Goal: Task Accomplishment & Management: Manage account settings

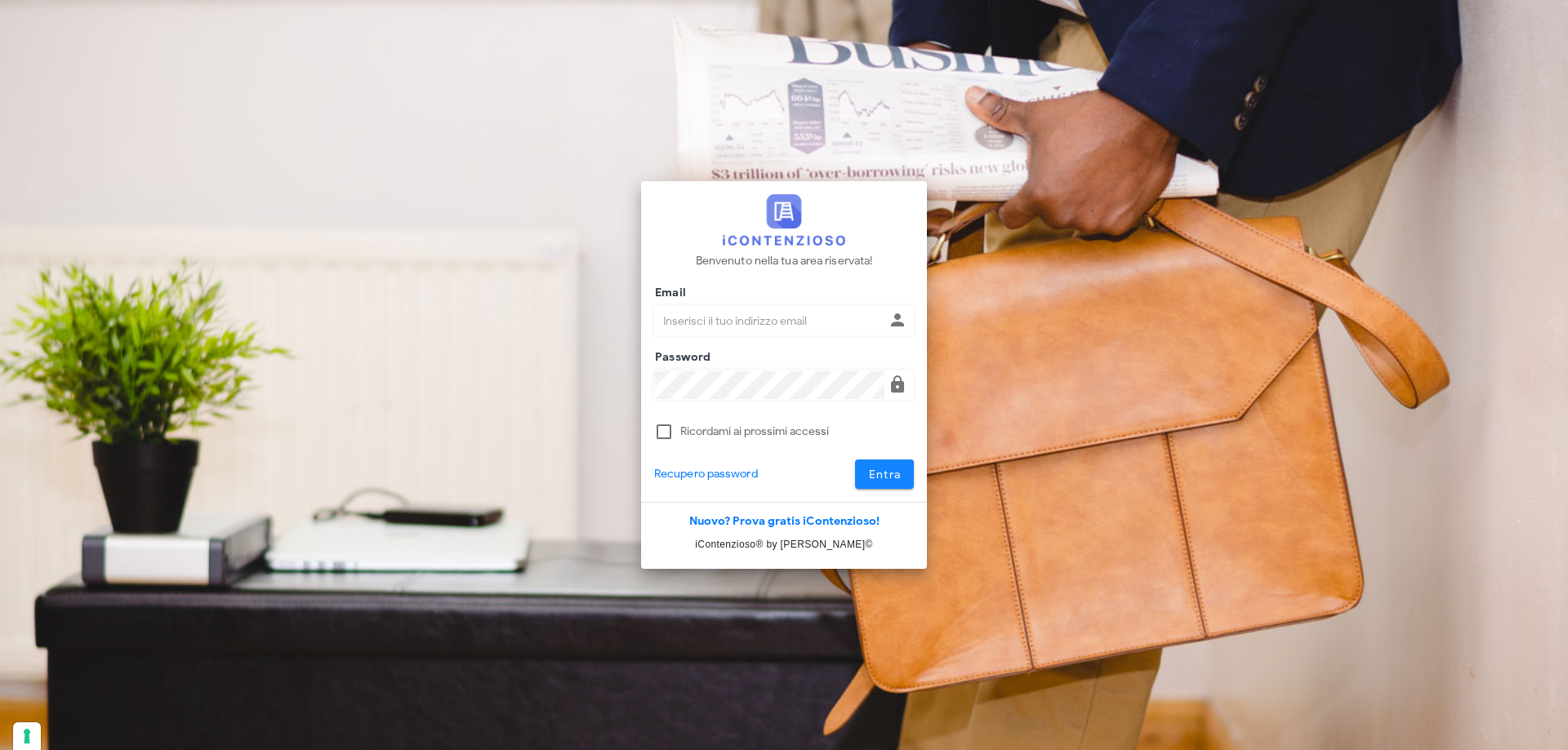
type input "p.rizza@studioassociatoadrev.it"
click at [884, 471] on span "Entra" at bounding box center [884, 474] width 34 height 14
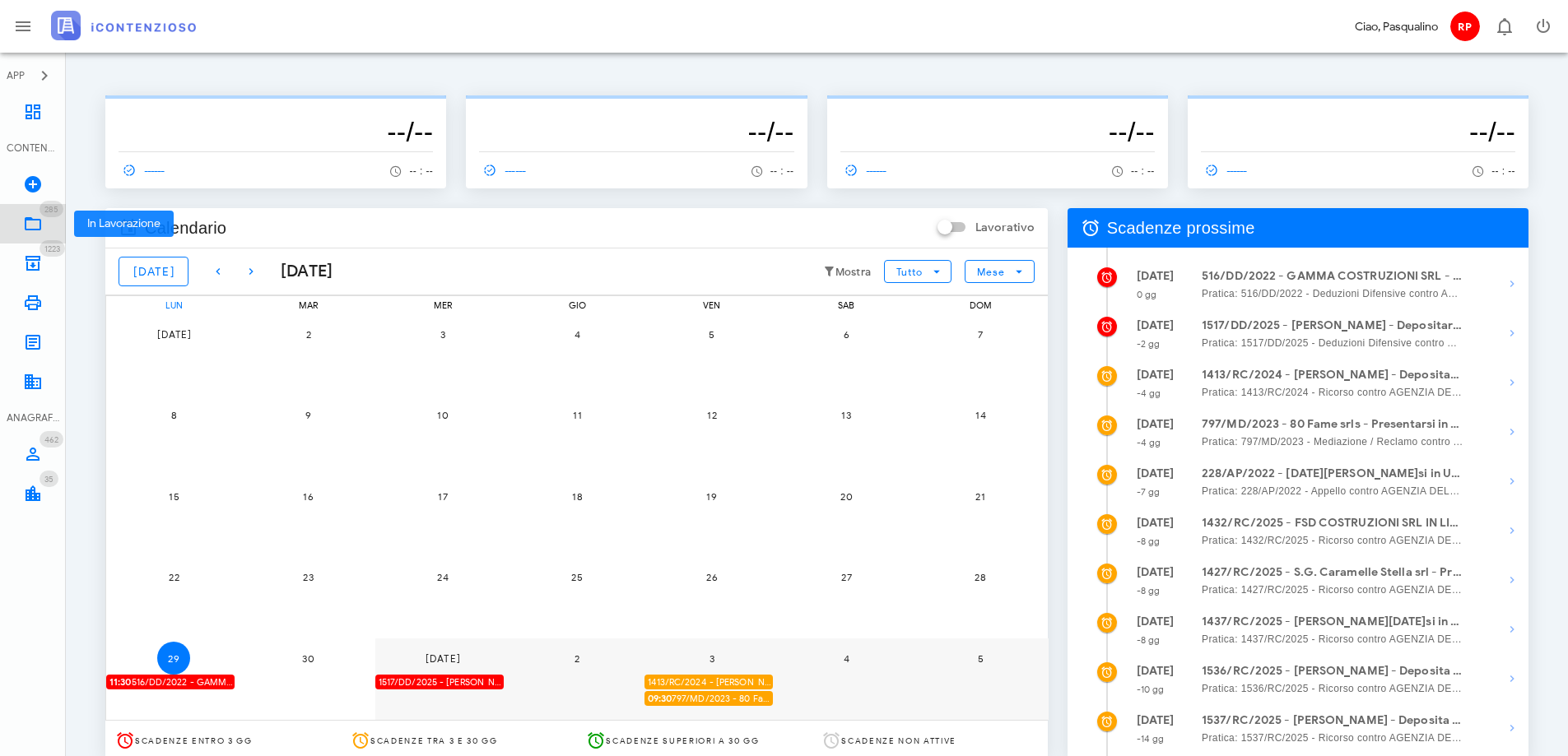
click at [44, 215] on span "285" at bounding box center [51, 209] width 24 height 16
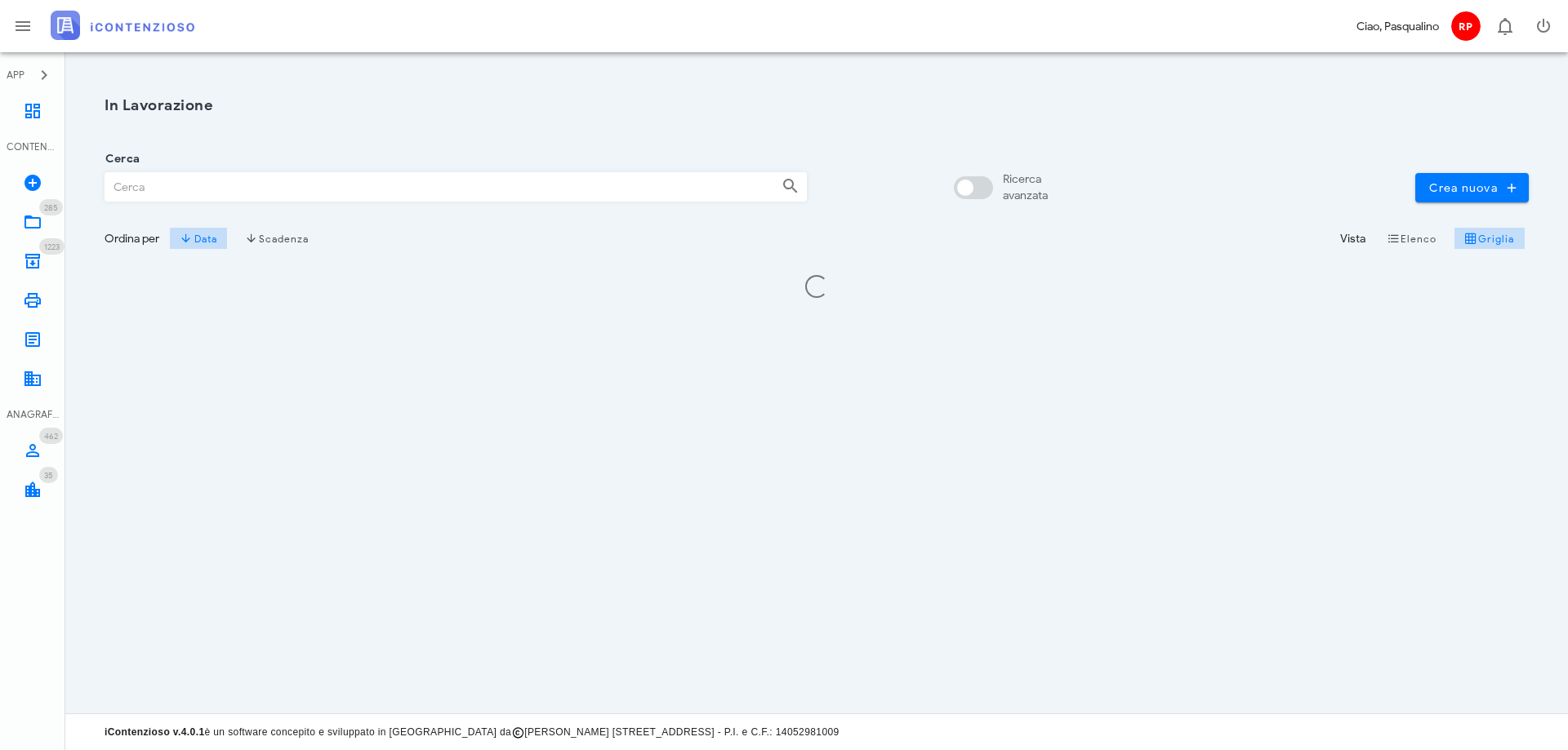
click at [260, 184] on input "Cerca" at bounding box center [437, 186] width 663 height 28
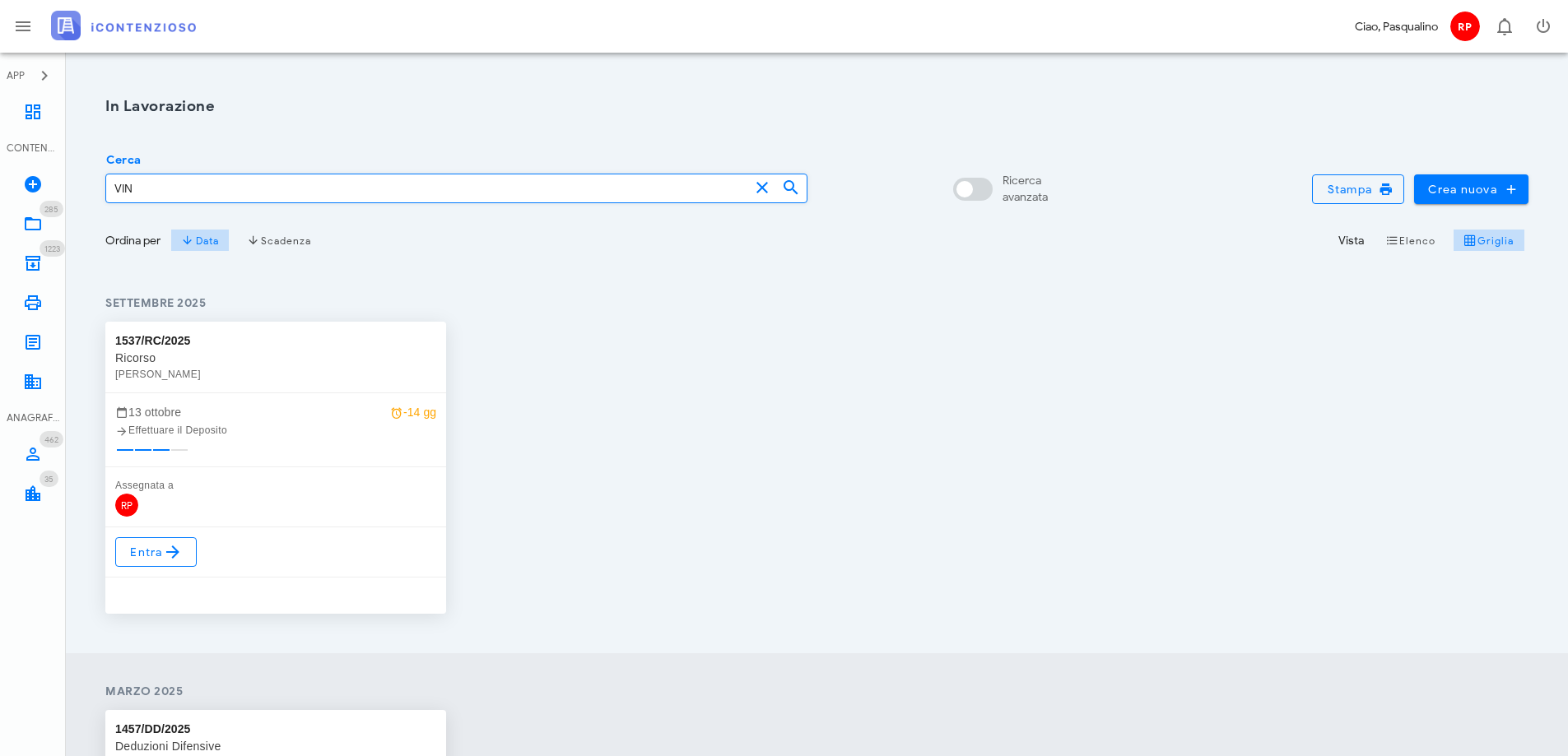
click at [150, 190] on input "VIN" at bounding box center [427, 188] width 642 height 28
type input "VIN"
click at [137, 548] on span "Entra" at bounding box center [156, 553] width 53 height 20
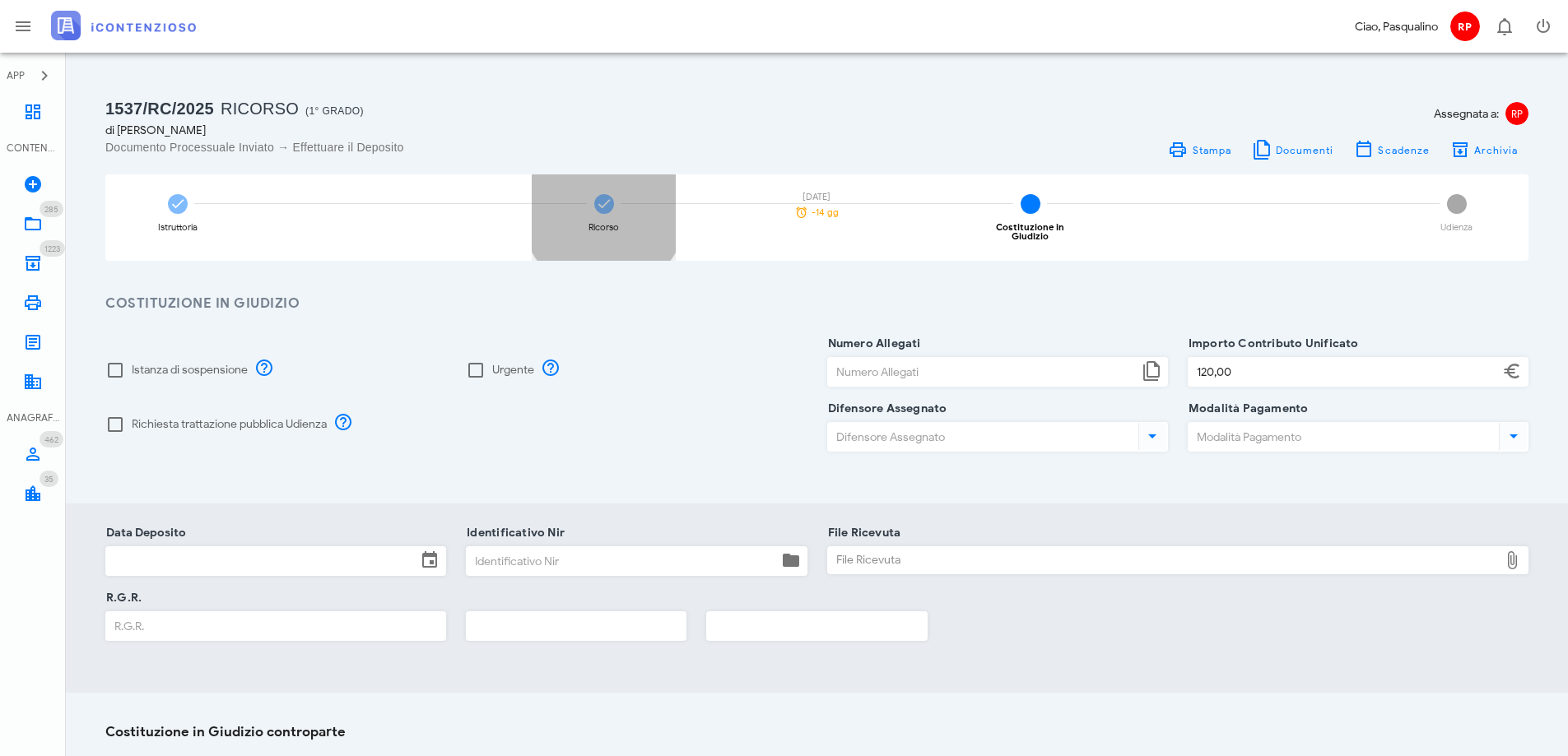
click at [594, 197] on div "Ricorso 13/10/2025 -14 gg" at bounding box center [603, 217] width 144 height 86
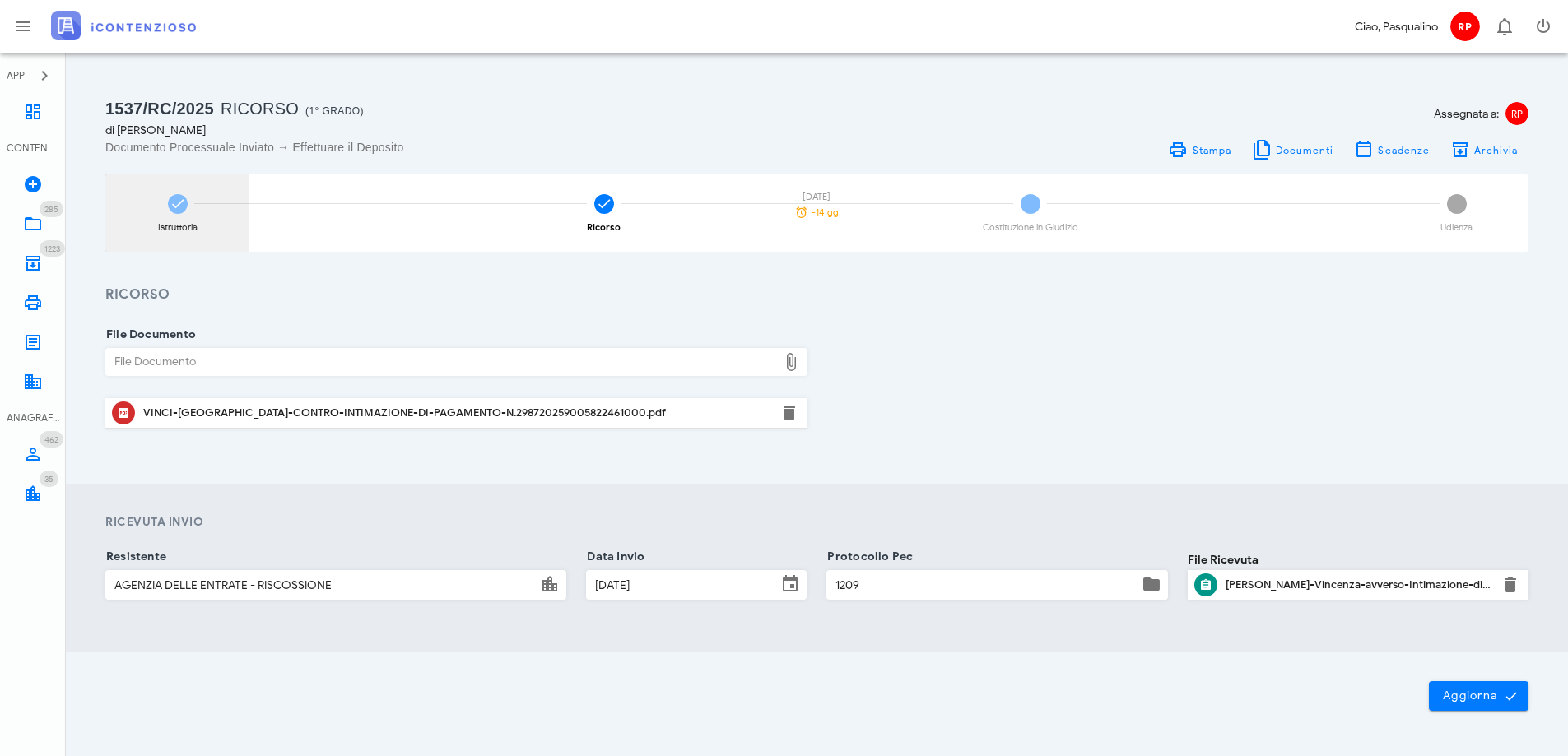
click at [180, 205] on icon at bounding box center [178, 204] width 16 height 16
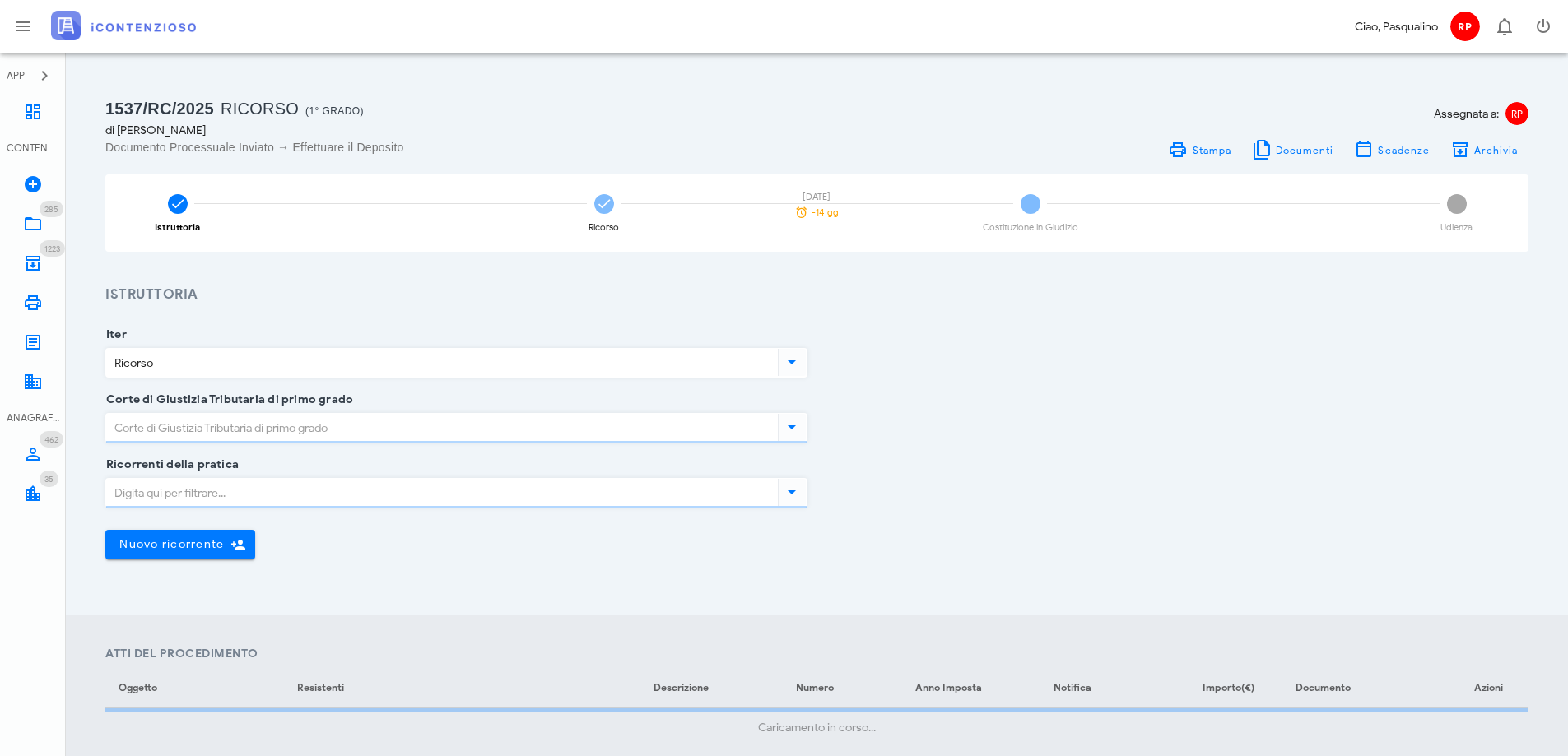
type input "Siracusa"
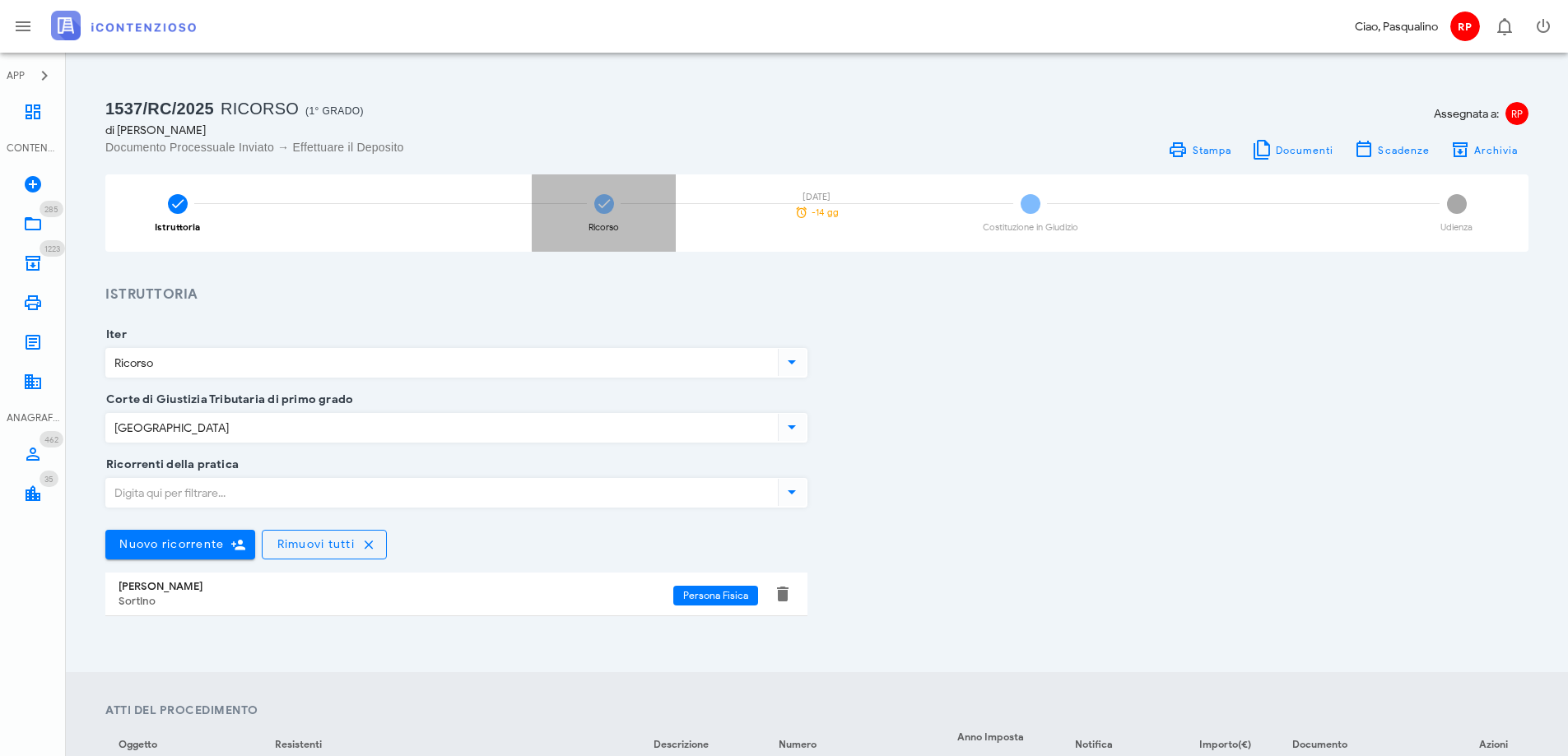
click at [607, 202] on icon at bounding box center [604, 204] width 16 height 16
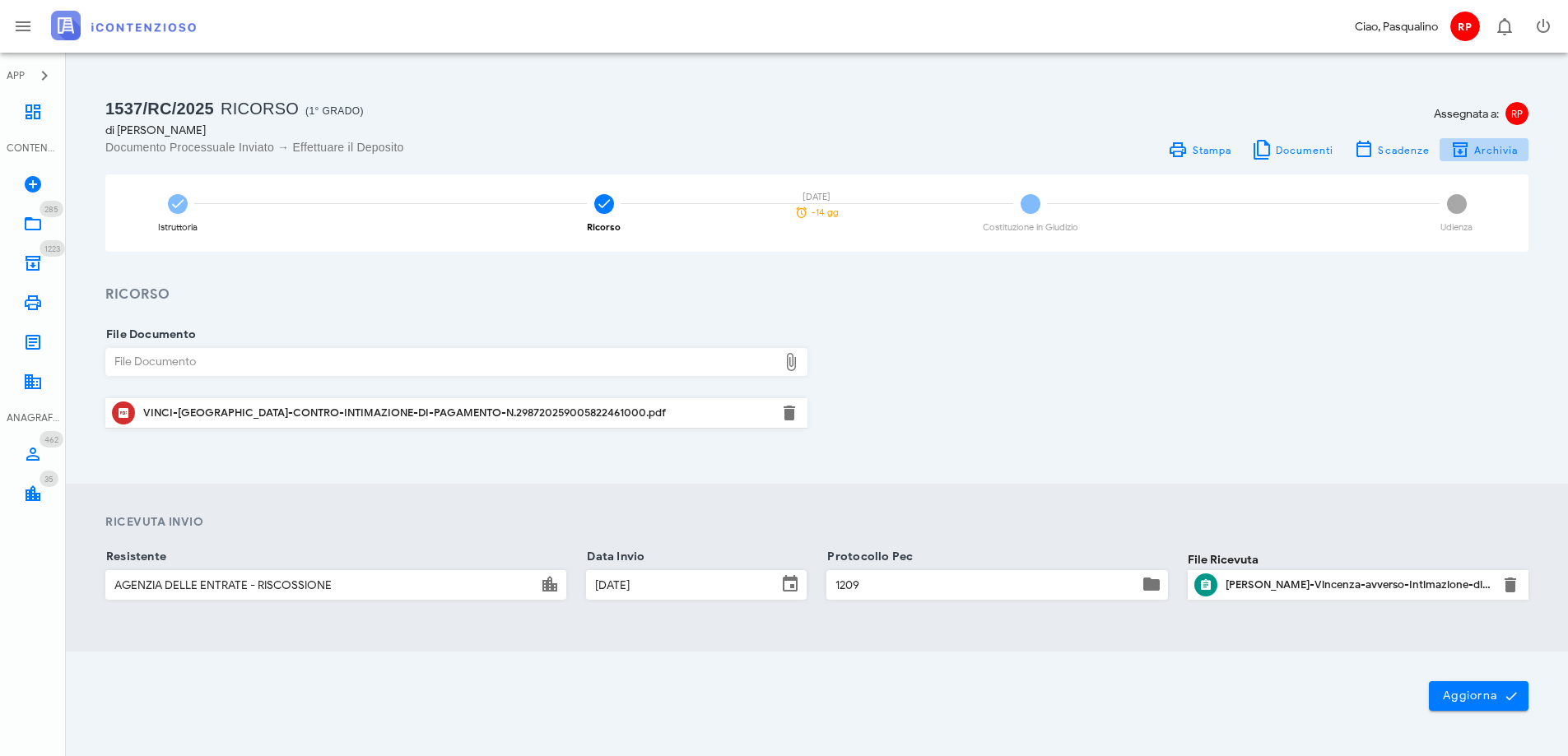
click at [1490, 148] on span "Archivia" at bounding box center [1495, 149] width 45 height 12
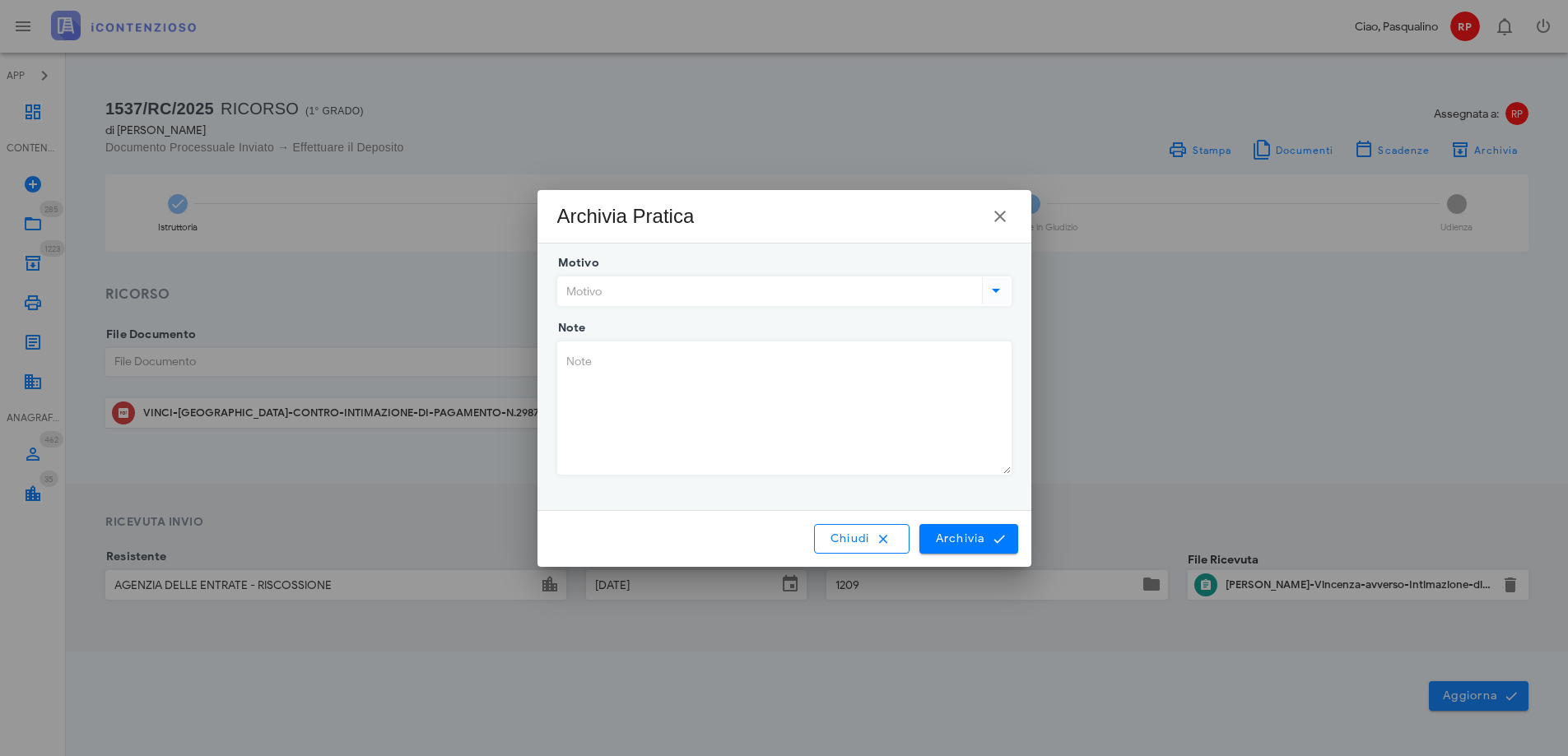
click at [667, 296] on input "Motivo" at bounding box center [768, 291] width 421 height 28
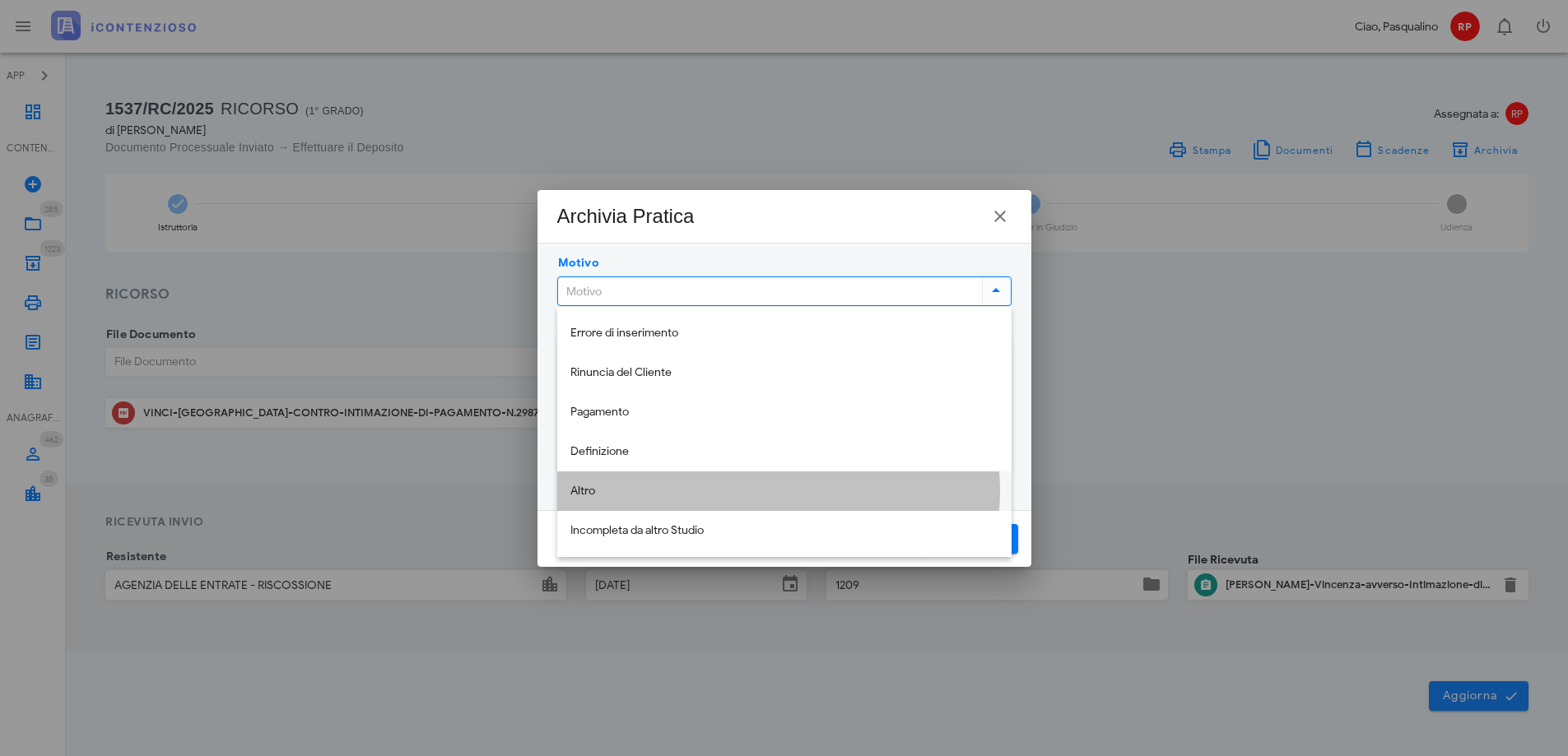
click at [632, 496] on div "Altro" at bounding box center [784, 491] width 428 height 14
type input "Altro"
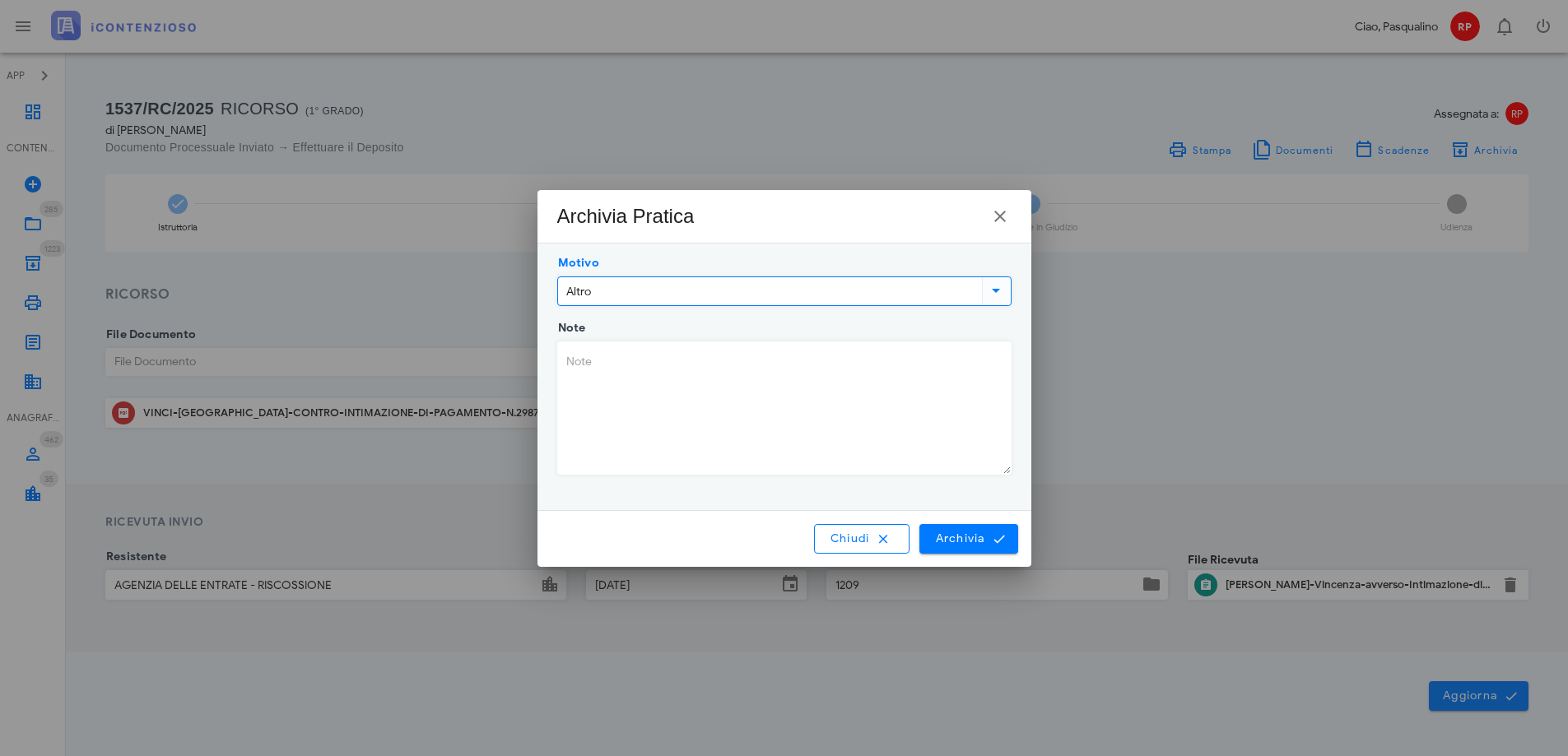
drag, startPoint x: 649, startPoint y: 386, endPoint x: 1063, endPoint y: 615, distance: 473.1
click at [650, 386] on textarea "Note" at bounding box center [784, 409] width 453 height 132
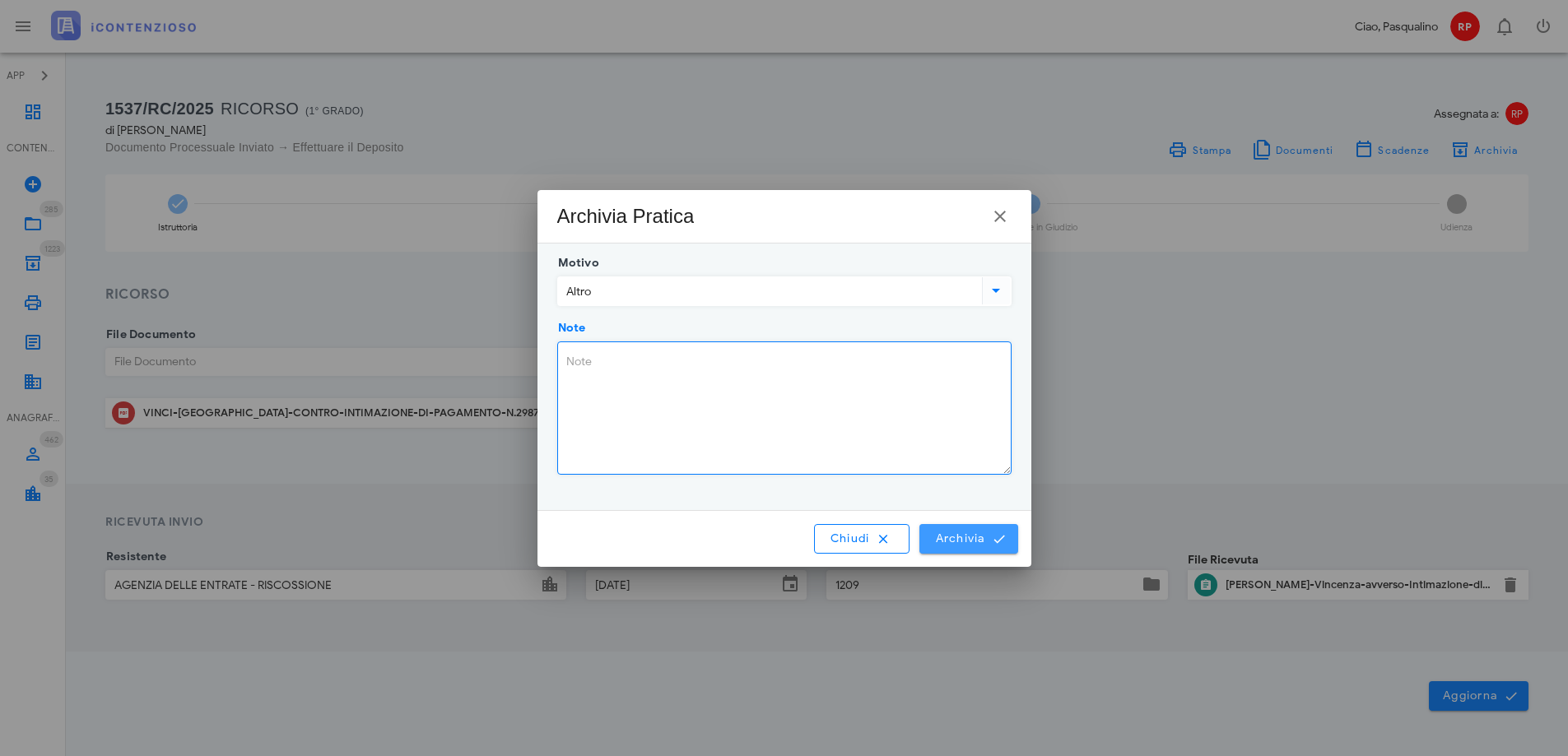
click at [952, 536] on span "Archivia" at bounding box center [968, 539] width 69 height 15
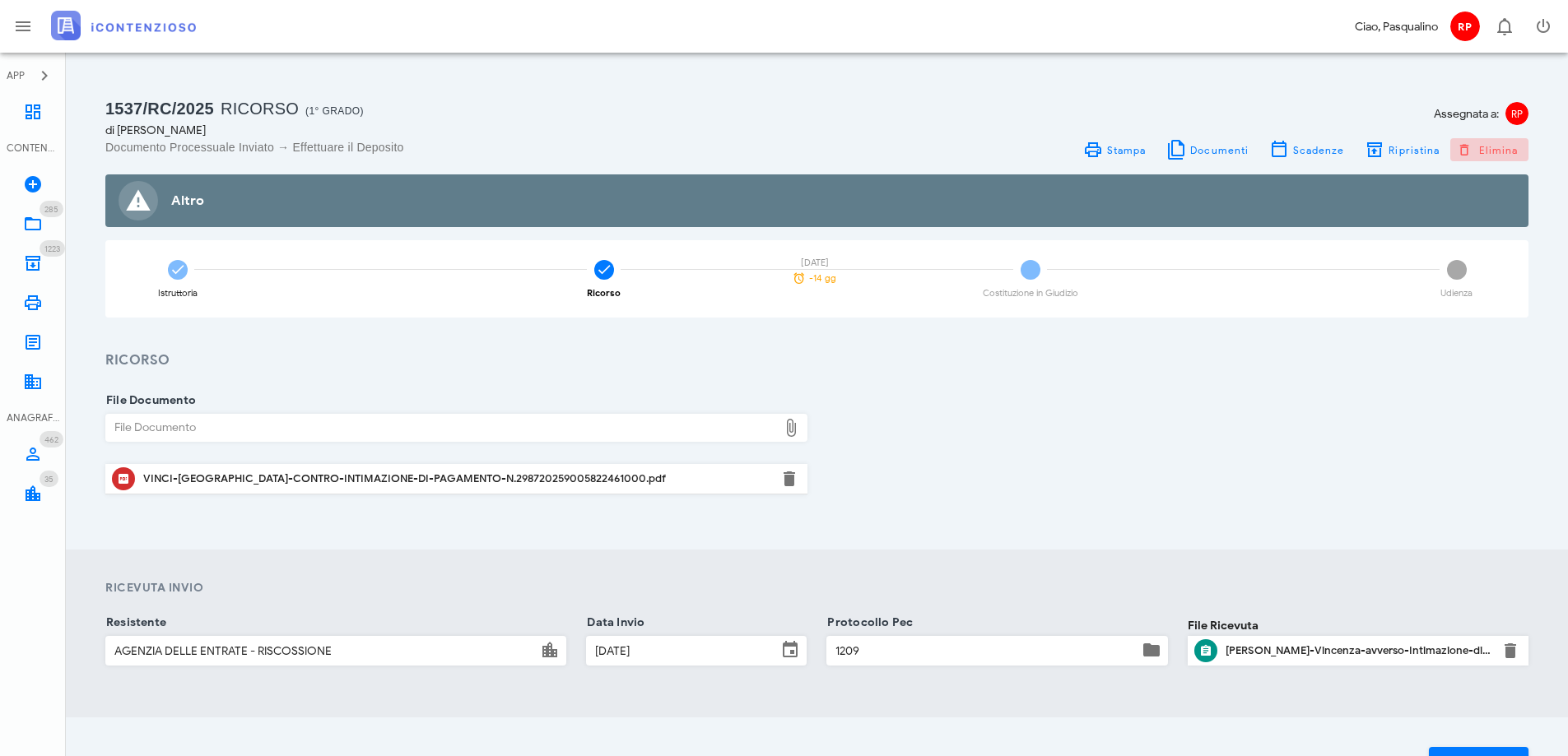
click at [1486, 145] on span "Elimina" at bounding box center [1489, 149] width 59 height 15
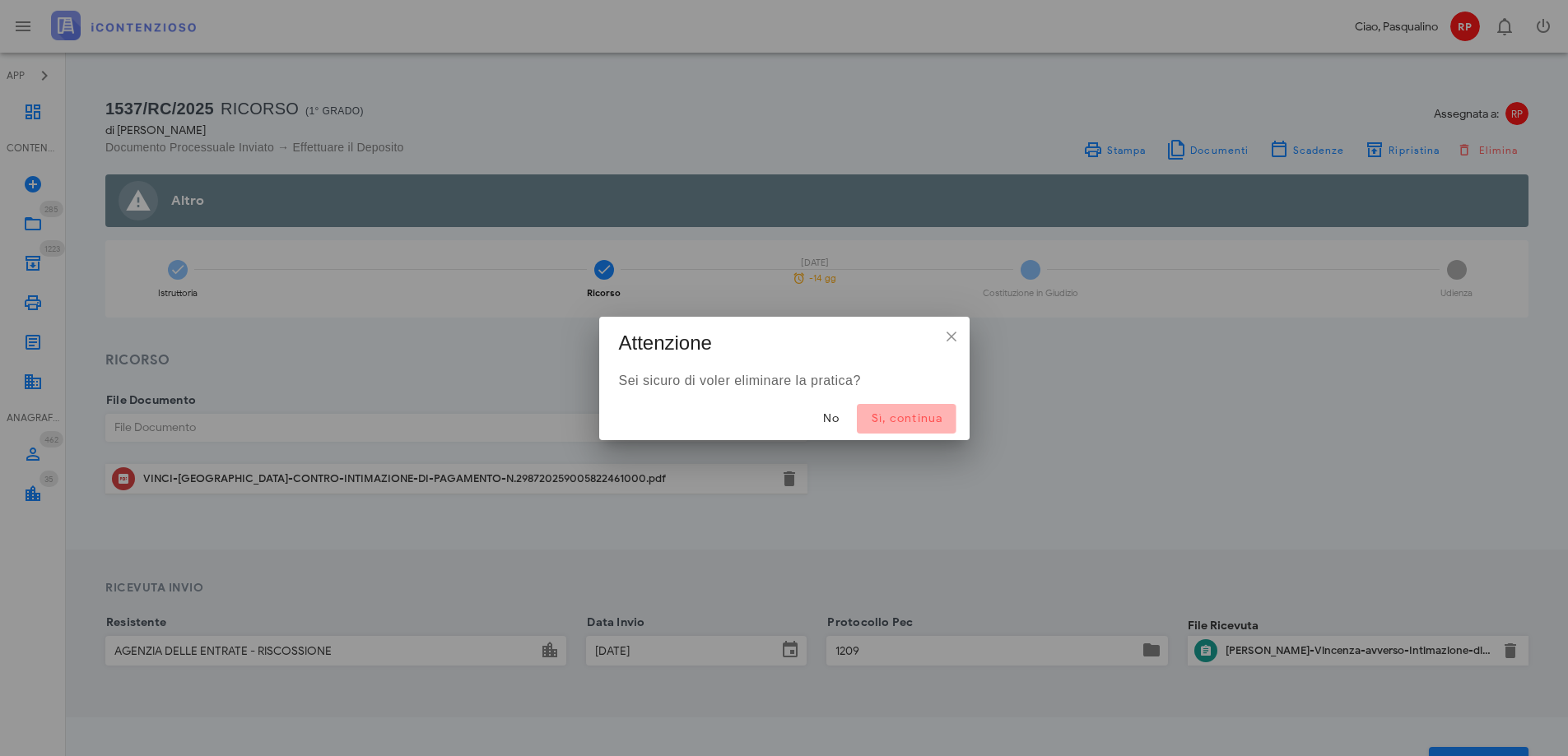
click at [897, 415] on span "Sì, continua" at bounding box center [905, 418] width 72 height 14
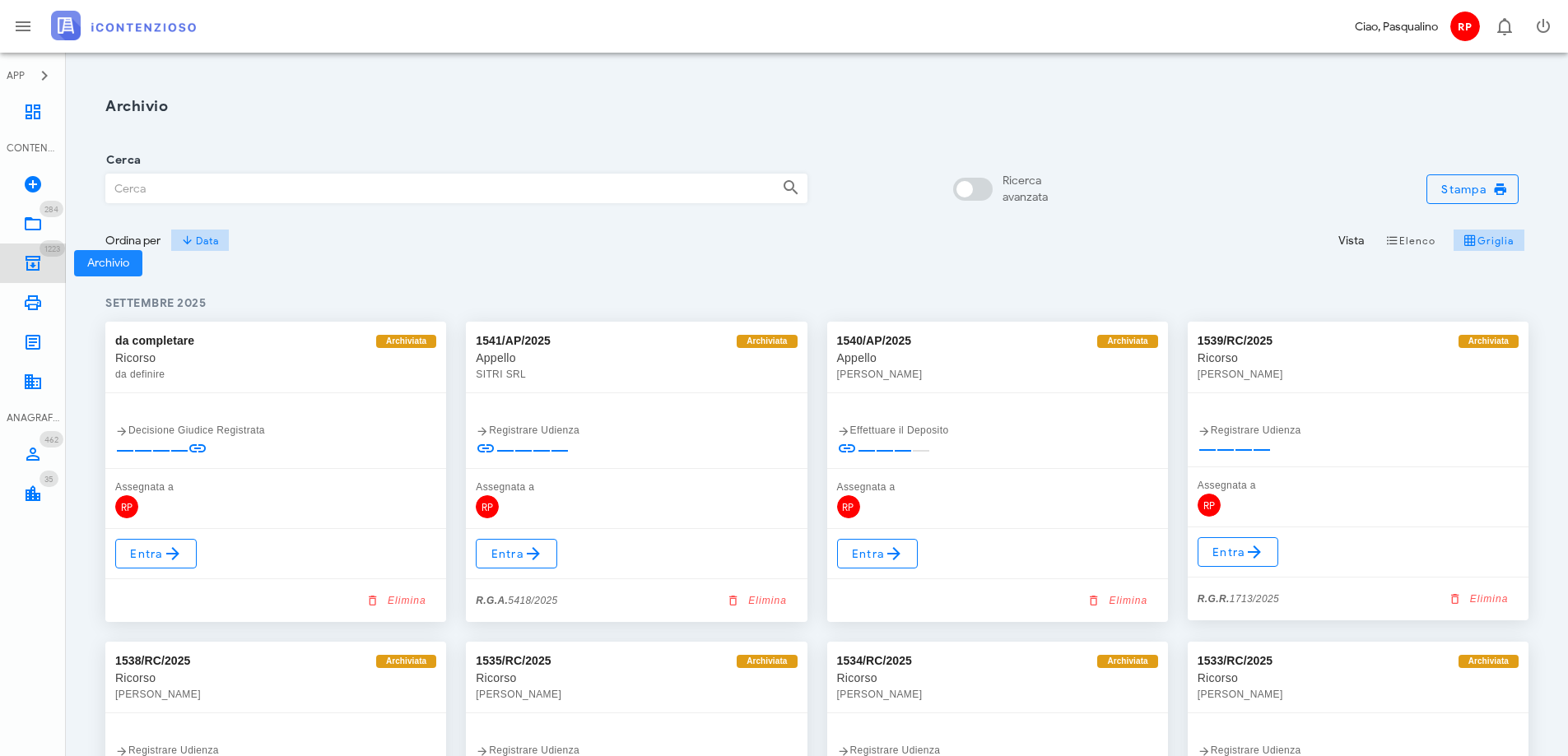
click at [29, 257] on icon at bounding box center [33, 264] width 20 height 20
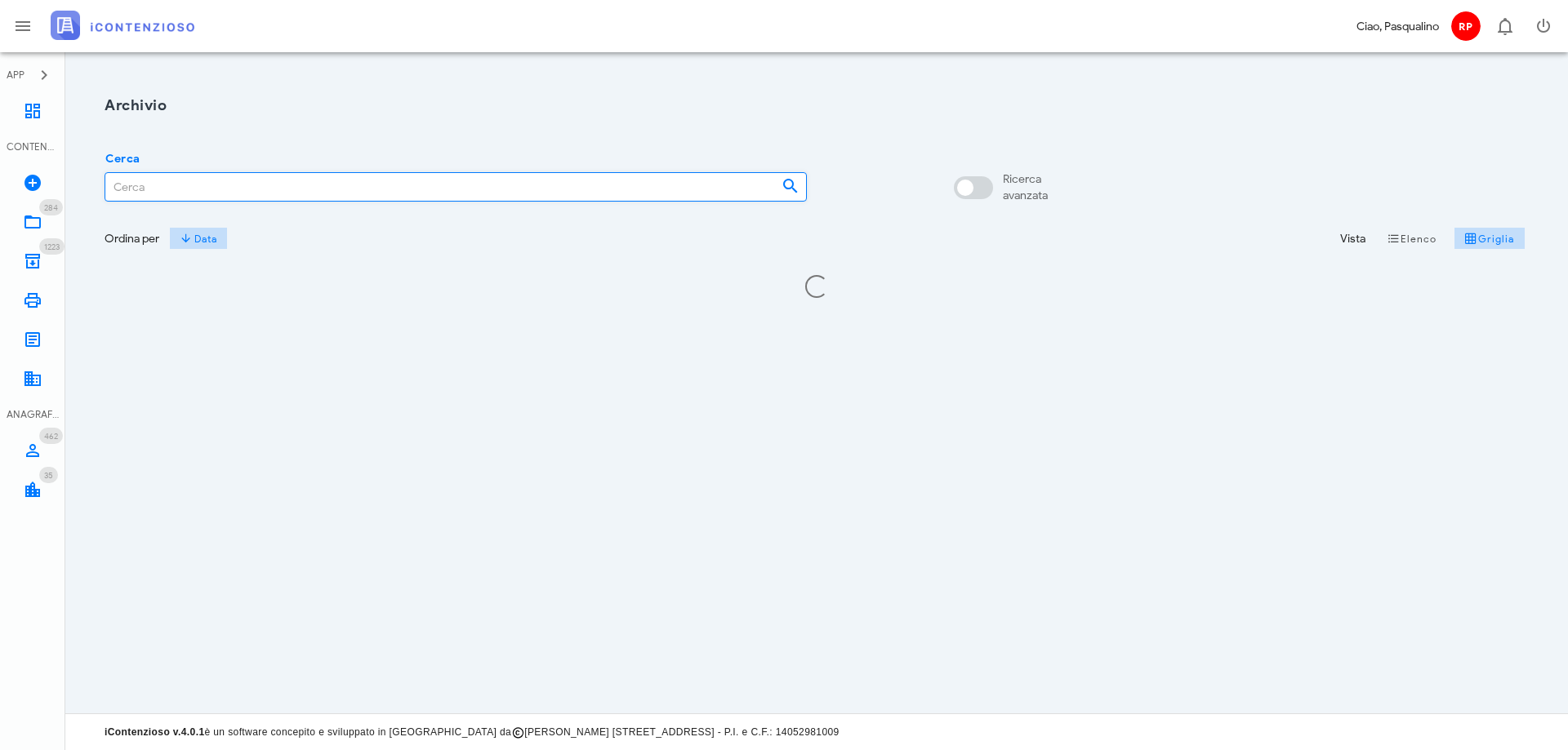
click at [148, 186] on input "Cerca" at bounding box center [437, 186] width 663 height 28
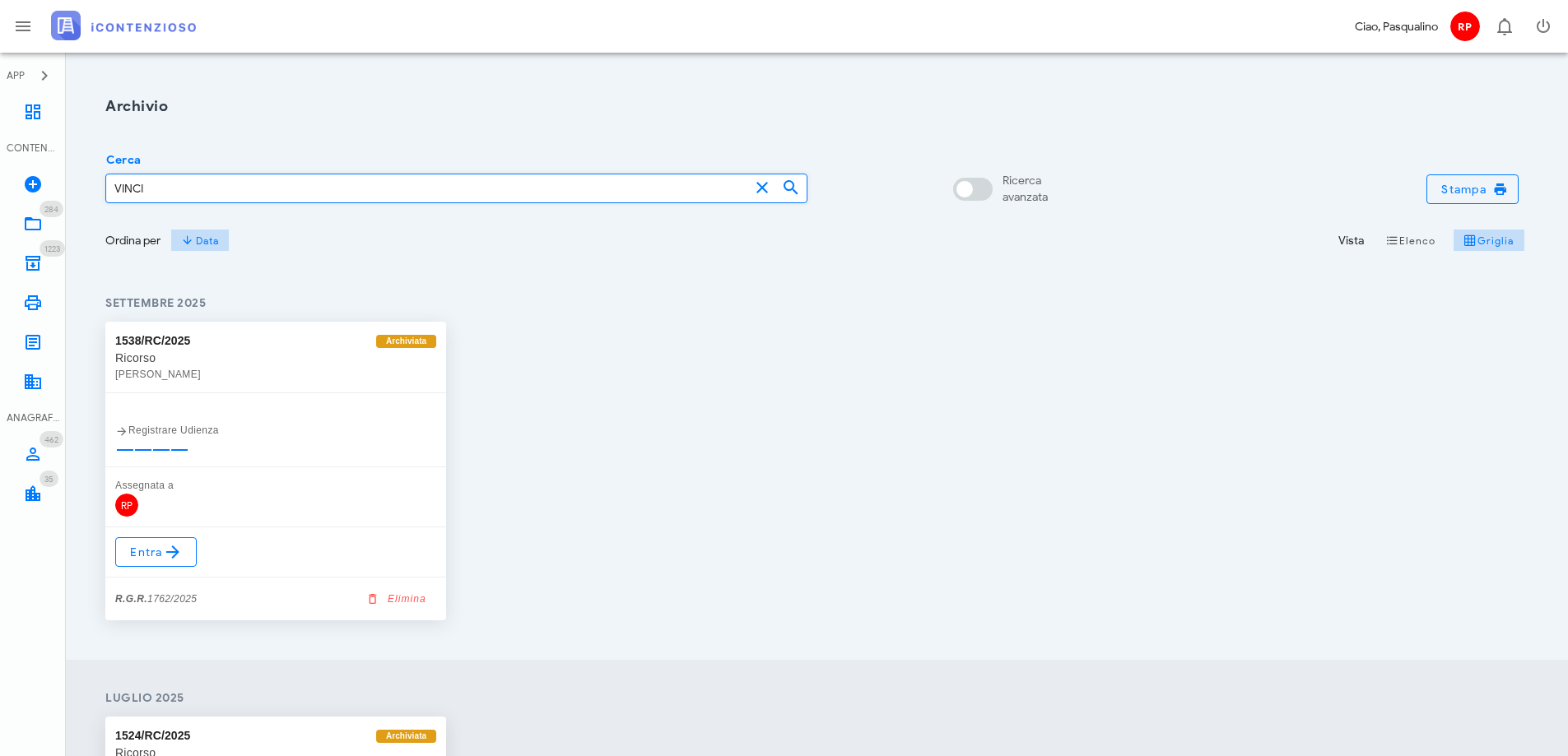
click at [148, 181] on input "VINCI" at bounding box center [427, 188] width 642 height 28
type input "VINCI"
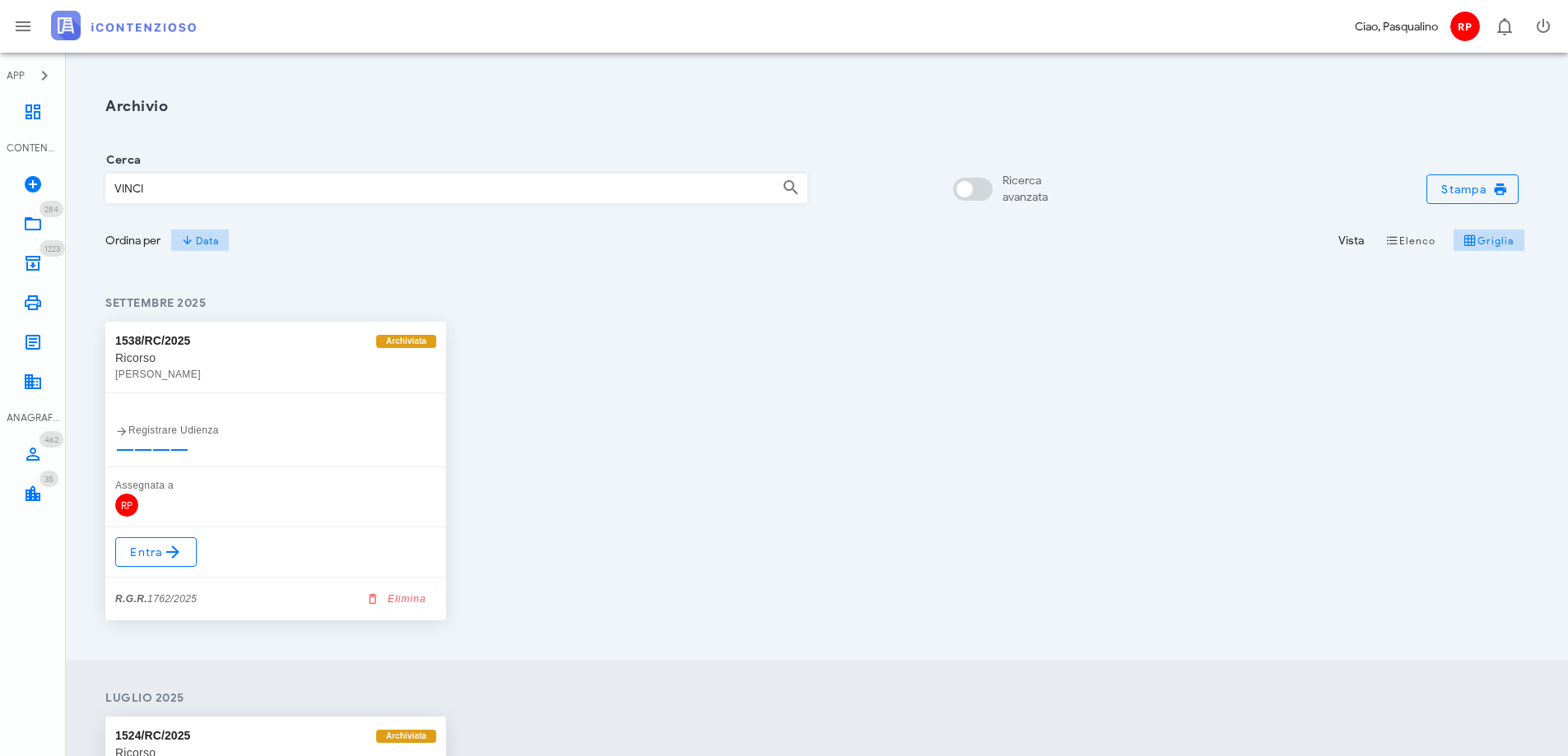
drag, startPoint x: 681, startPoint y: 461, endPoint x: 626, endPoint y: 430, distance: 63.1
click at [673, 461] on div "1538/RC/2025 Archiviata Ricorso [PERSON_NAME] Registrare Udienza Assegnata a RP…" at bounding box center [817, 470] width 1442 height 318
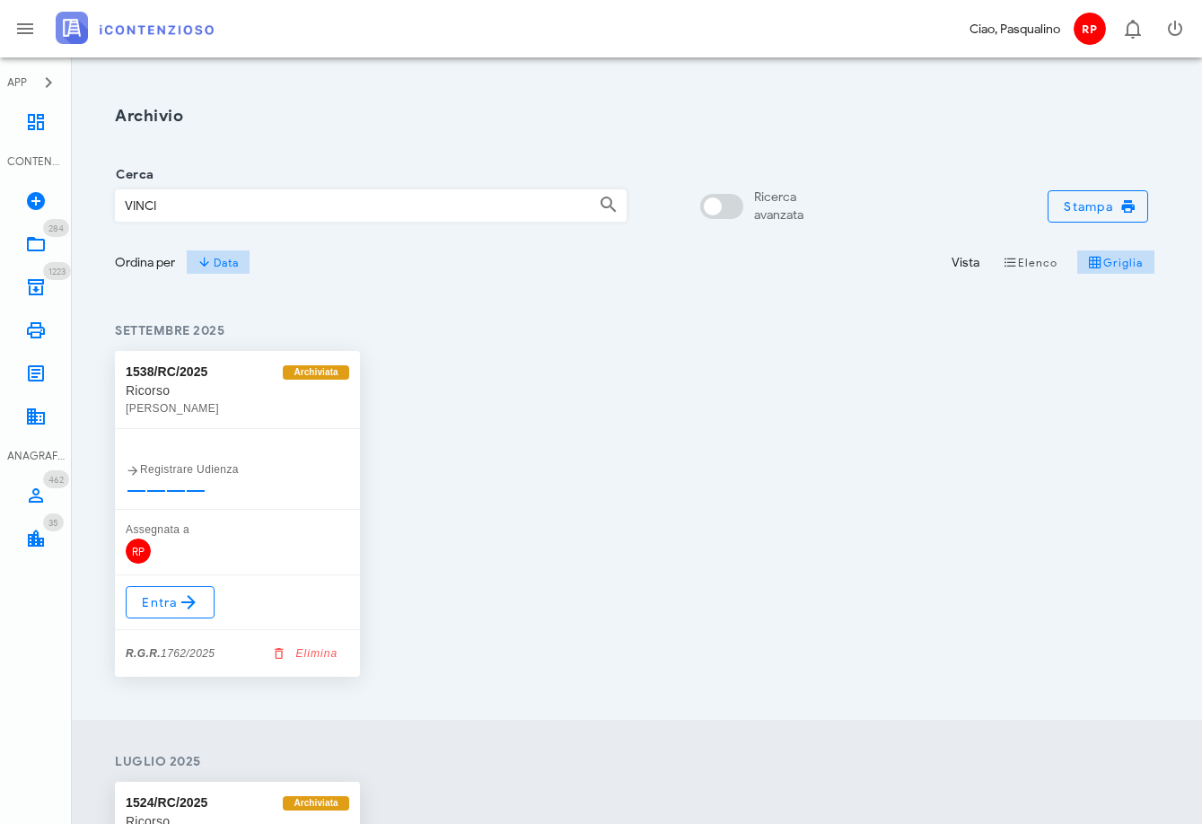
drag, startPoint x: 529, startPoint y: 509, endPoint x: 536, endPoint y: 500, distance: 11.5
click at [530, 508] on div "1538/RC/2025 Archiviata Ricorso [PERSON_NAME] Registrare Udienza Assegnata a RP…" at bounding box center [637, 513] width 1066 height 347
click at [375, 211] on input "VINCI" at bounding box center [339, 205] width 447 height 31
